Goal: Information Seeking & Learning: Learn about a topic

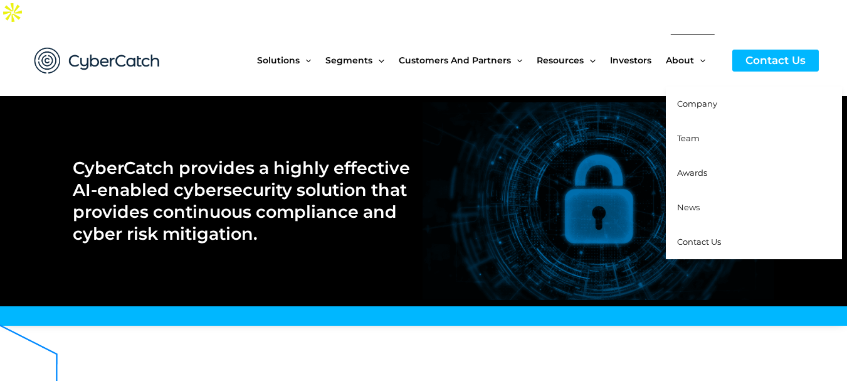
click at [690, 98] on span "Company" at bounding box center [697, 103] width 40 height 10
click at [691, 133] on span "Team" at bounding box center [688, 138] width 23 height 10
click at [690, 202] on span "News" at bounding box center [688, 207] width 23 height 10
click at [695, 236] on span "Contact Us" at bounding box center [699, 241] width 44 height 10
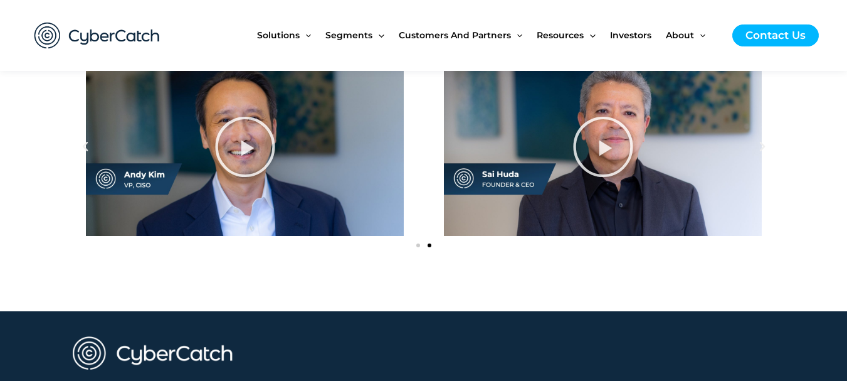
scroll to position [1906, 0]
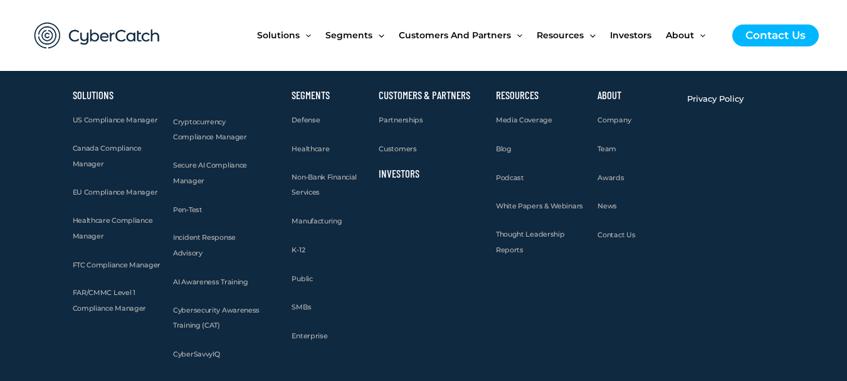
scroll to position [1504, 0]
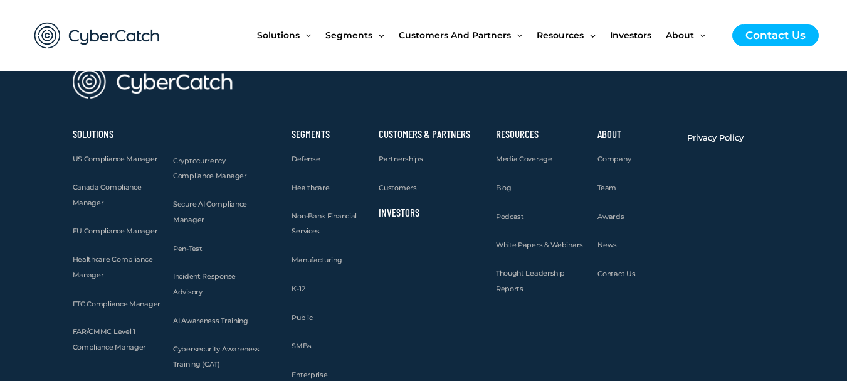
scroll to position [1801, 0]
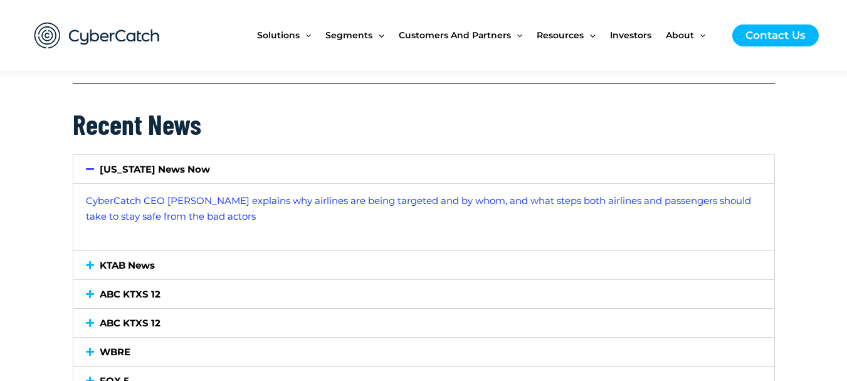
scroll to position [1207, 0]
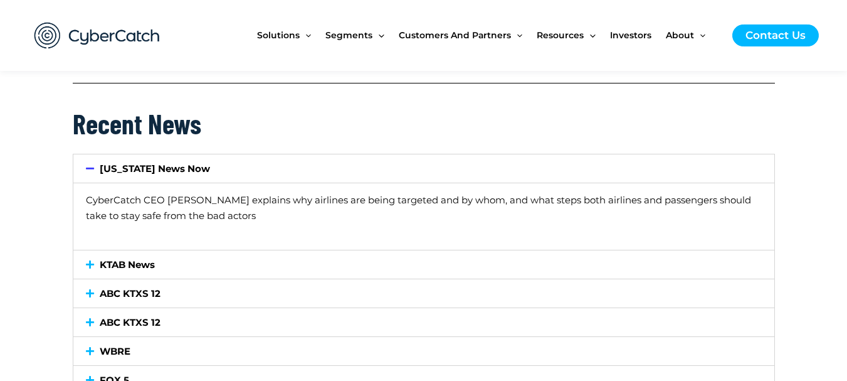
click at [475, 194] on link "CyberCatch CEO Sai Huda explains why airlines are being targeted and by whom, a…" at bounding box center [418, 208] width 665 height 28
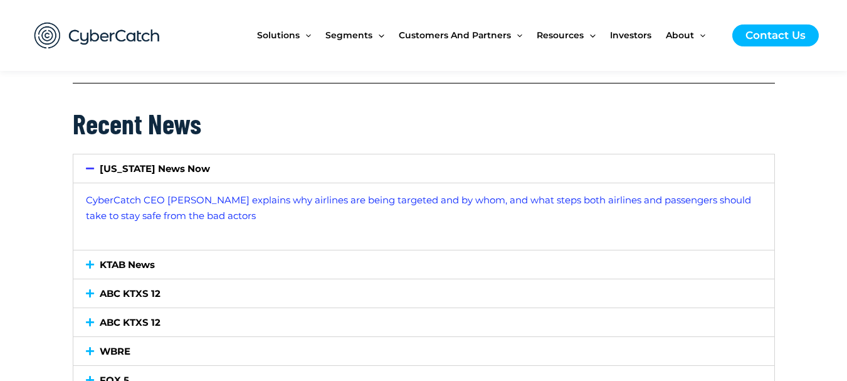
click at [375, 250] on div "KTAB News" at bounding box center [423, 264] width 701 height 28
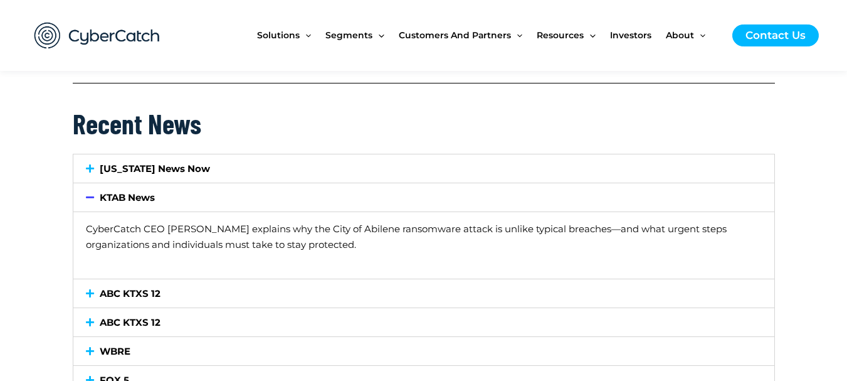
click at [373, 223] on link "CyberCatch CEO Sai Huda explains why the City of Abilene ransomware attack is u…" at bounding box center [406, 237] width 641 height 28
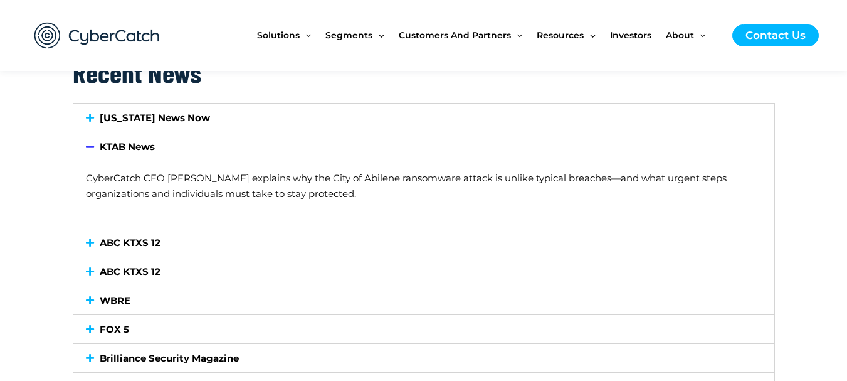
scroll to position [1281, 0]
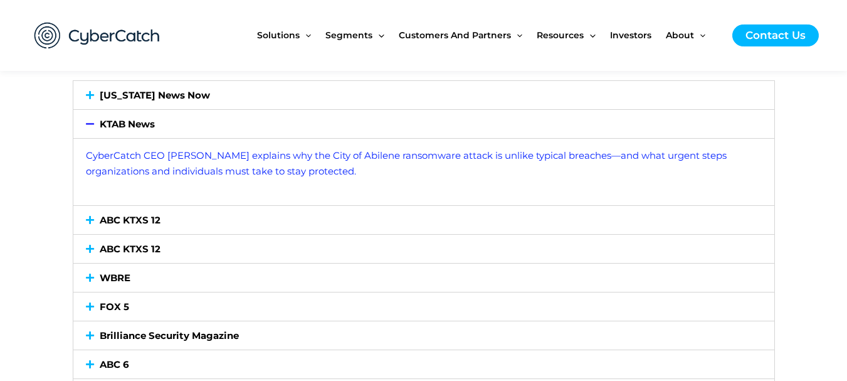
click at [376, 206] on div "ABC KTXS 12" at bounding box center [423, 220] width 701 height 28
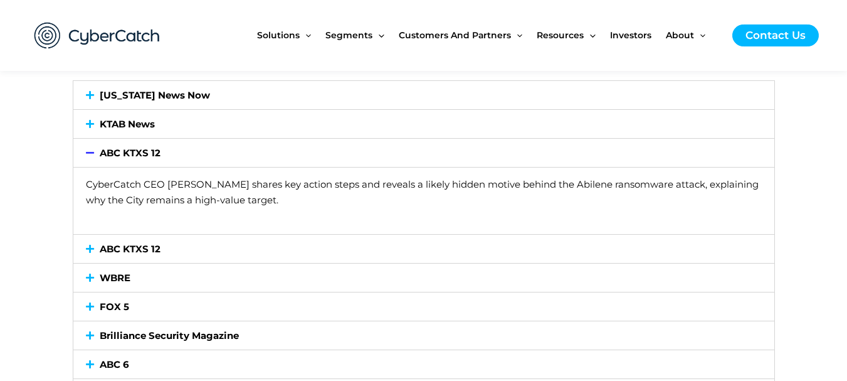
click at [369, 178] on link "CyberCatch CEO Sai Huda shares key action steps and reveals a likely hidden mot…" at bounding box center [422, 192] width 673 height 28
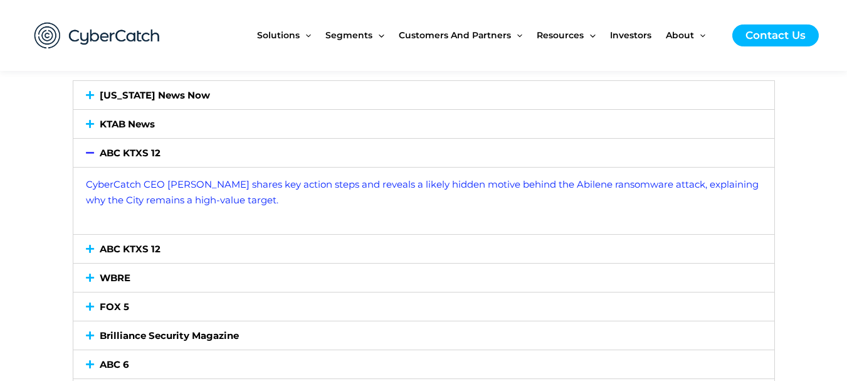
click at [347, 235] on div "ABC KTXS 12" at bounding box center [423, 249] width 701 height 28
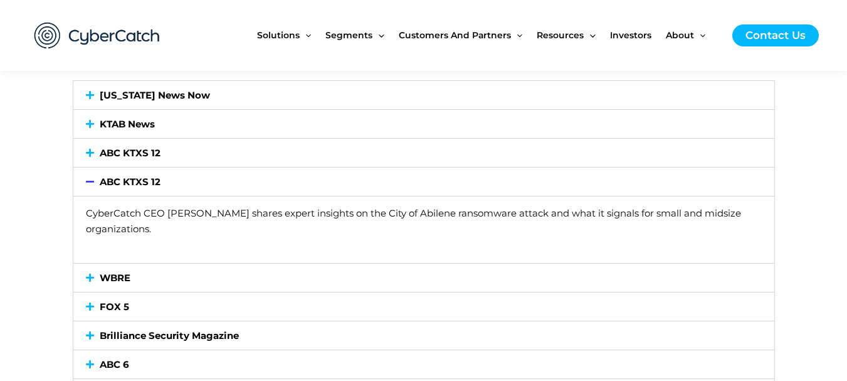
click at [357, 207] on link "CyberCatch CEO Sai Huda shares expert insights on the City of Abilene ransomwar…" at bounding box center [413, 221] width 655 height 28
